Goal: Find contact information: Find contact information

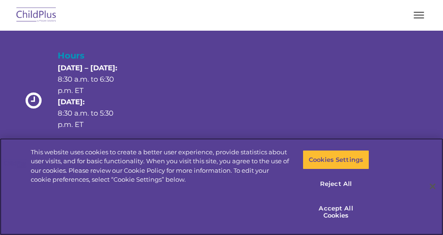
scroll to position [95, 0]
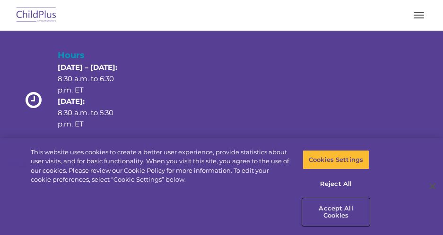
click at [335, 208] on button "Accept All Cookies" at bounding box center [335, 212] width 67 height 27
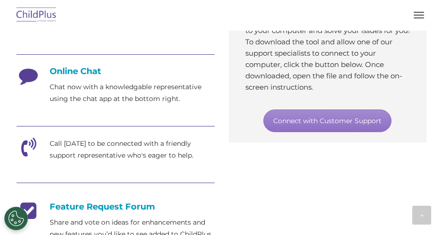
scroll to position [284, 0]
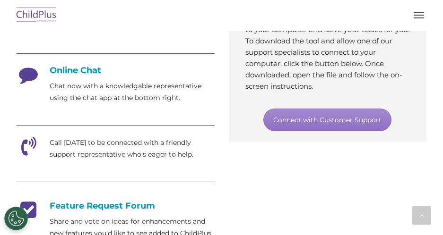
click at [33, 153] on icon at bounding box center [29, 149] width 24 height 24
click at [22, 155] on icon at bounding box center [29, 149] width 24 height 24
click at [26, 155] on icon at bounding box center [29, 149] width 24 height 24
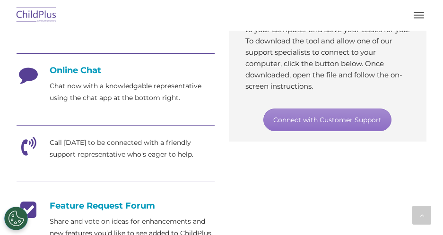
click at [26, 155] on icon at bounding box center [29, 149] width 24 height 24
click at [107, 158] on p "Call [DATE] to be connected with a friendly support representative who's eager …" at bounding box center [132, 149] width 165 height 24
click at [108, 157] on p "Call [DATE] to be connected with a friendly support representative who's eager …" at bounding box center [132, 149] width 165 height 24
click at [128, 161] on p "Call [DATE] to be connected with a friendly support representative who's eager …" at bounding box center [132, 149] width 165 height 24
click at [95, 187] on div at bounding box center [116, 182] width 198 height 21
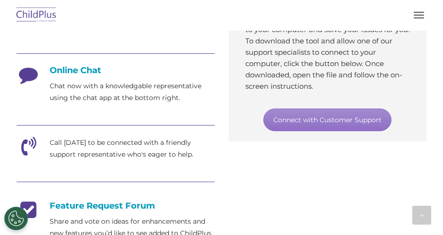
click at [96, 190] on div at bounding box center [116, 182] width 198 height 21
click at [97, 190] on div at bounding box center [116, 182] width 198 height 21
click at [418, 18] on button "button" at bounding box center [419, 15] width 20 height 15
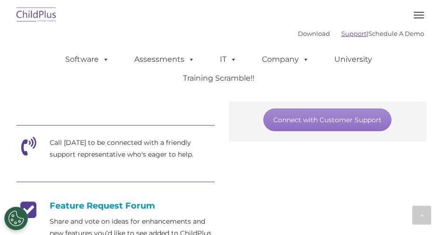
click at [341, 34] on link "Support" at bounding box center [353, 34] width 25 height 8
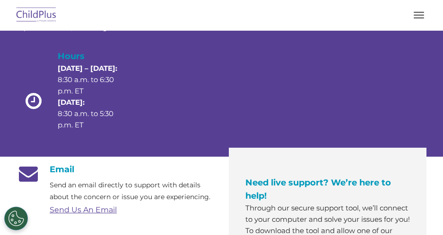
scroll to position [95, 0]
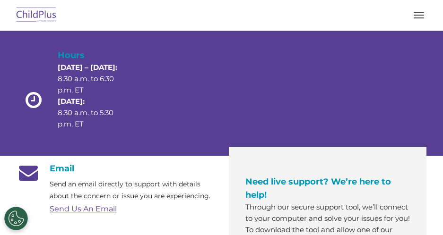
click at [94, 214] on link "Send Us An Email" at bounding box center [83, 209] width 67 height 9
click at [86, 214] on link "Send Us An Email" at bounding box center [83, 209] width 67 height 9
click at [75, 214] on link "Send Us An Email" at bounding box center [83, 209] width 67 height 9
